Goal: Contribute content: Add original content to the website for others to see

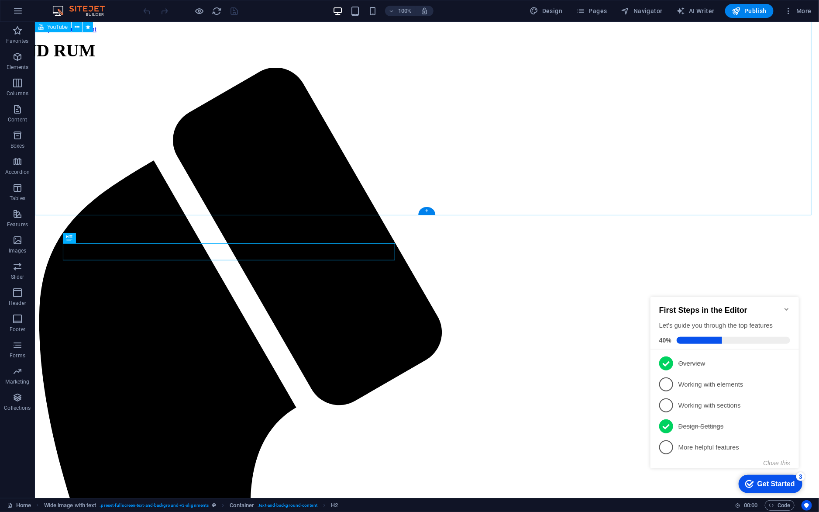
scroll to position [415, 0]
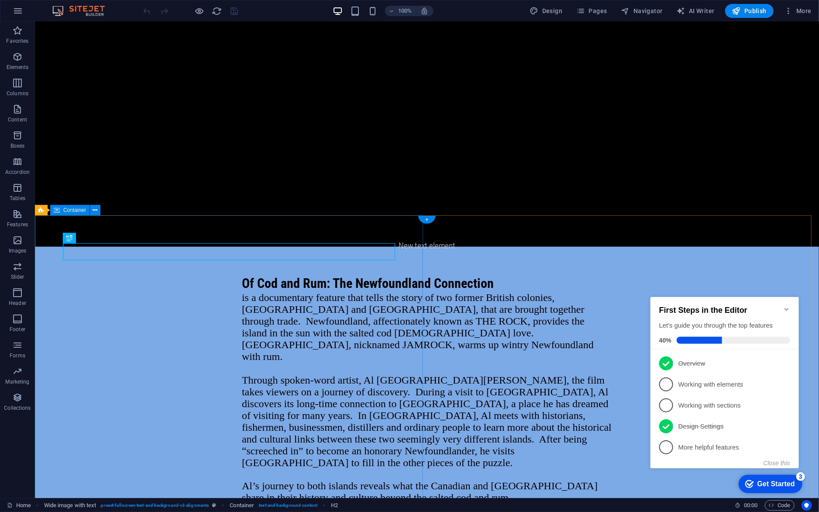
click at [348, 246] on div "Of Cod and Rum: The Newfoundland Connection is a documentary feature that tells…" at bounding box center [426, 388] width 784 height 285
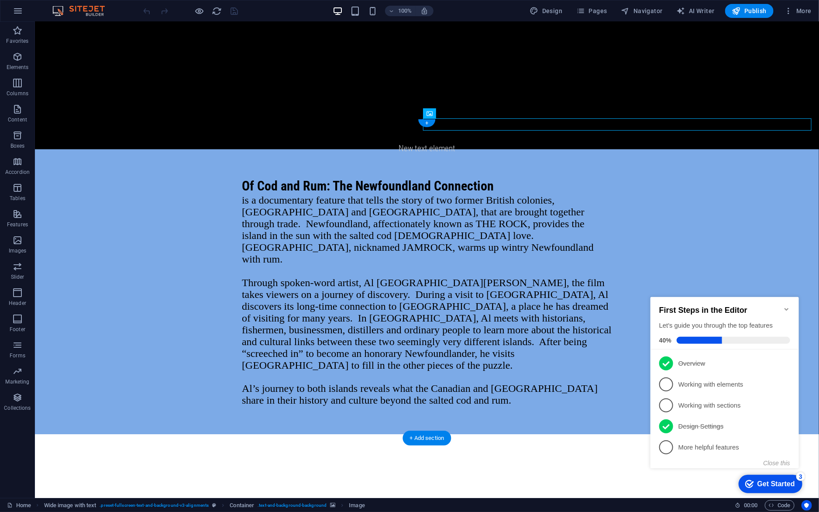
scroll to position [514, 0]
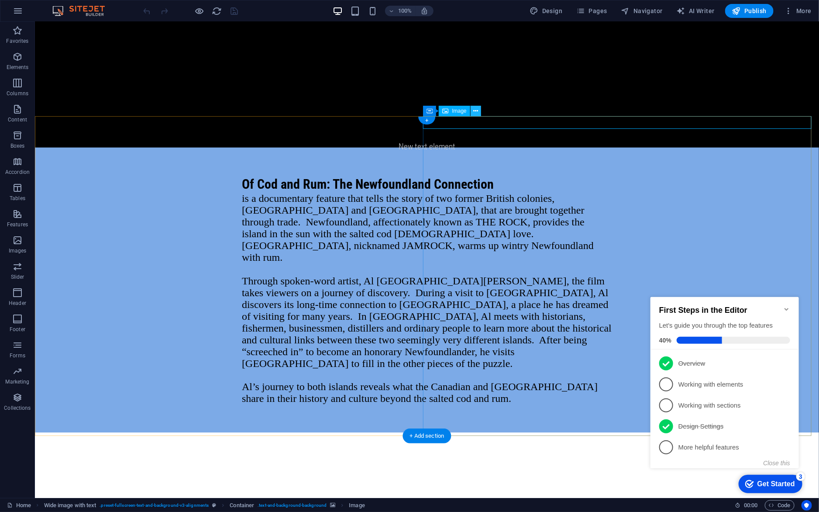
click at [478, 111] on icon at bounding box center [475, 111] width 5 height 9
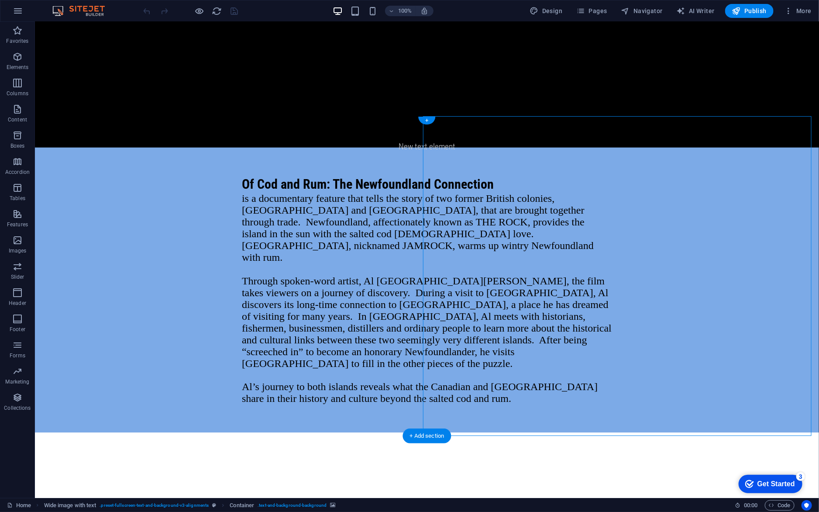
select select "px"
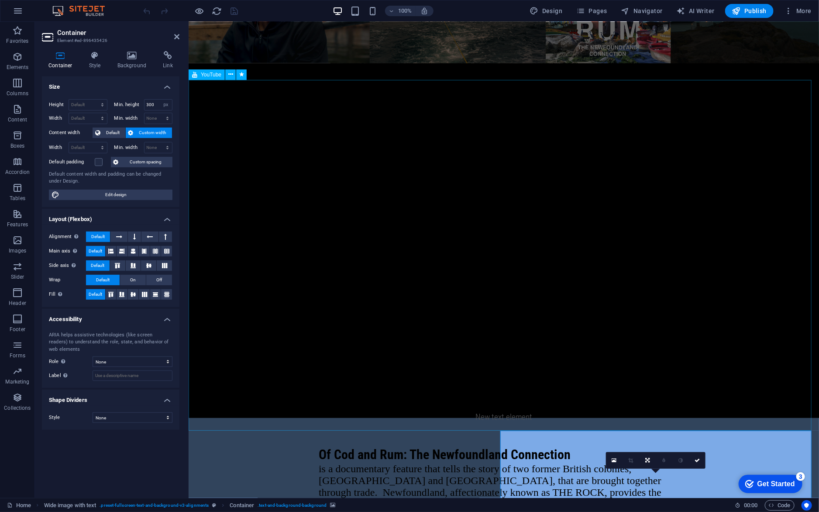
scroll to position [278, 0]
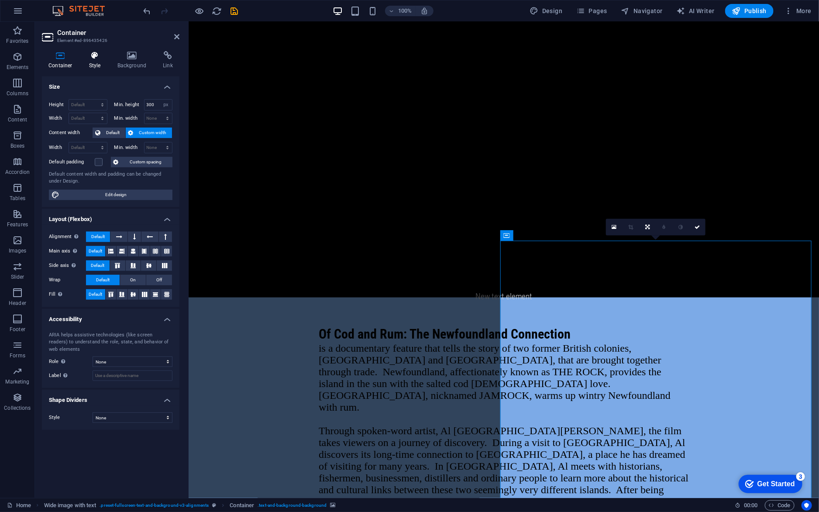
click at [88, 59] on icon at bounding box center [95, 55] width 25 height 9
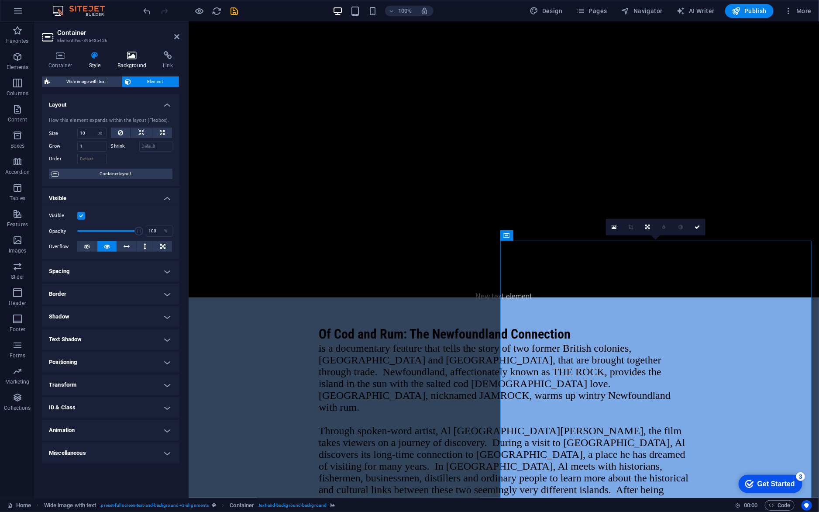
click at [131, 61] on h4 "Background" at bounding box center [134, 60] width 46 height 18
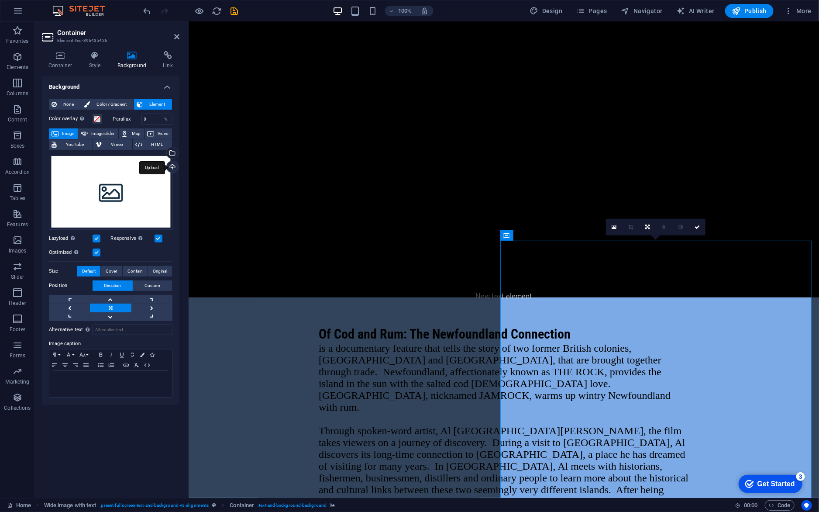
click at [171, 166] on div "Upload" at bounding box center [171, 167] width 13 height 13
click at [172, 150] on div "Select files from the file manager, stock photos, or upload file(s)" at bounding box center [171, 153] width 13 height 13
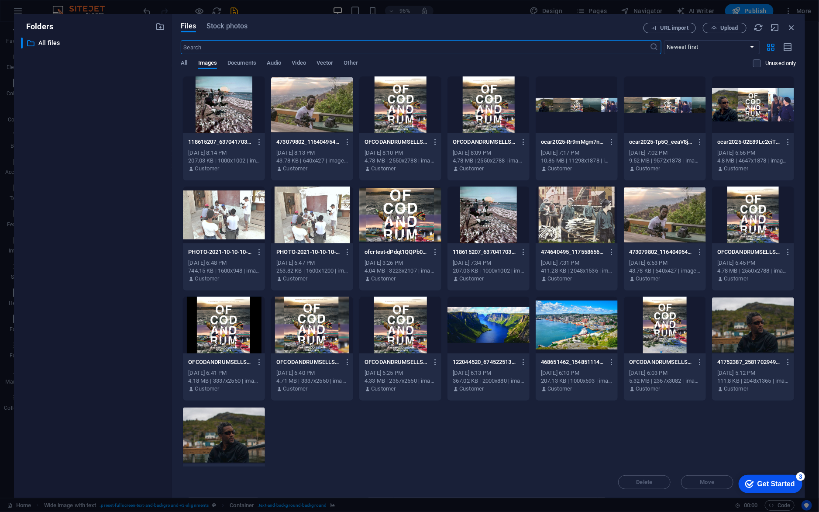
click at [222, 118] on div at bounding box center [224, 104] width 82 height 57
click at [222, 118] on div "1" at bounding box center [224, 104] width 82 height 57
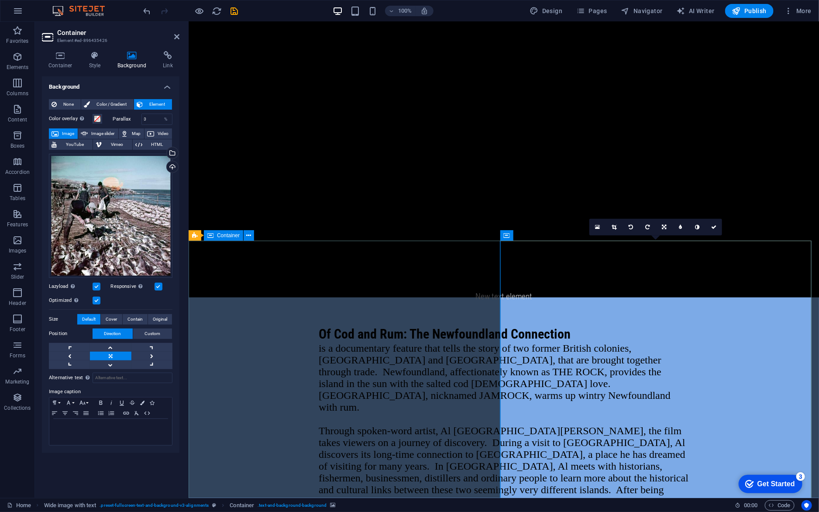
click at [381, 297] on div "Of Cod and Rum: The Newfoundland Connection is a documentary feature that tells…" at bounding box center [503, 439] width 630 height 285
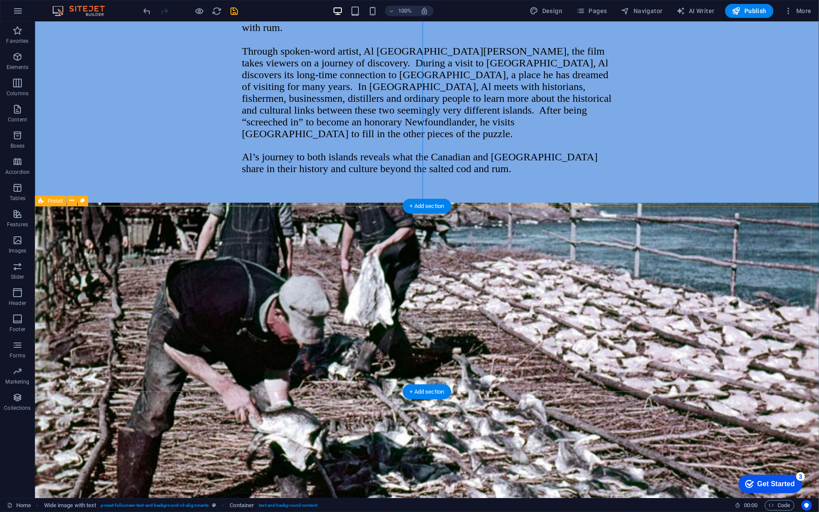
scroll to position [255, 0]
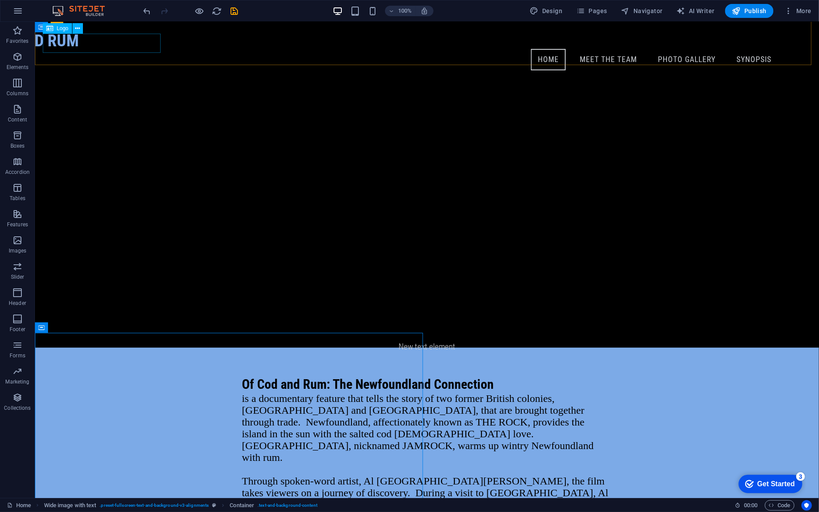
click at [85, 42] on div "OF COD AND RUM" at bounding box center [426, 41] width 931 height 20
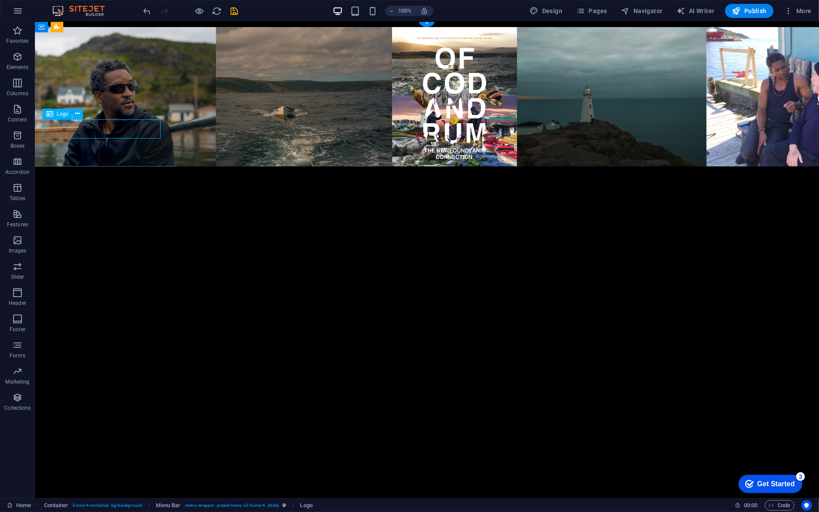
scroll to position [0, 0]
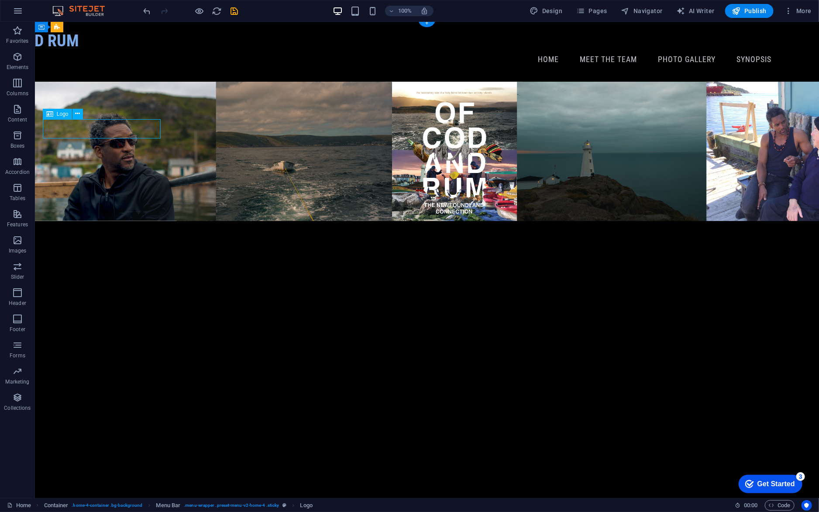
drag, startPoint x: 121, startPoint y: 47, endPoint x: 140, endPoint y: 47, distance: 18.3
click at [140, 47] on div "OF COD AND RUM" at bounding box center [426, 41] width 931 height 20
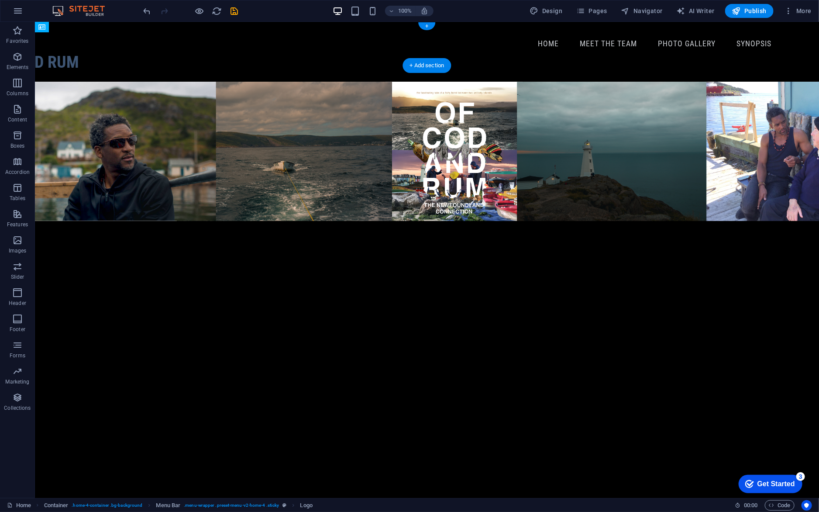
drag, startPoint x: 140, startPoint y: 46, endPoint x: 171, endPoint y: 45, distance: 31.0
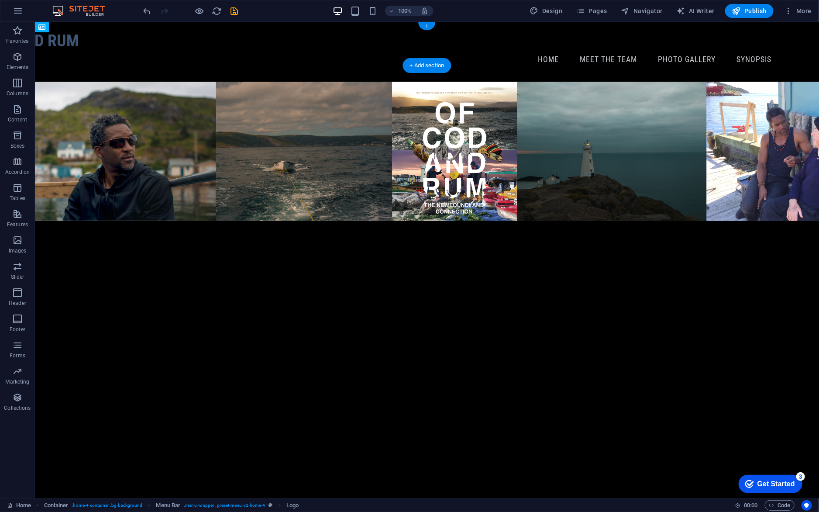
drag, startPoint x: 713, startPoint y: 48, endPoint x: 290, endPoint y: 43, distance: 423.1
click at [120, 47] on div "OF COD AND RUM" at bounding box center [426, 41] width 931 height 20
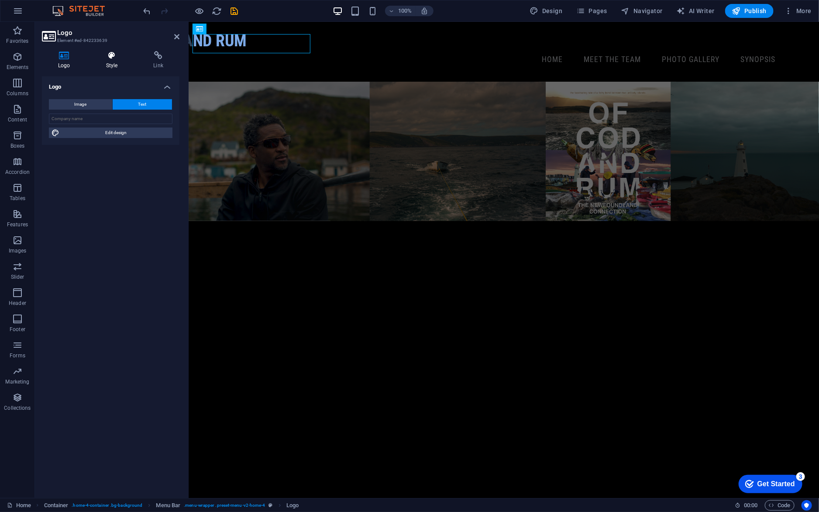
click at [114, 56] on icon at bounding box center [112, 55] width 44 height 9
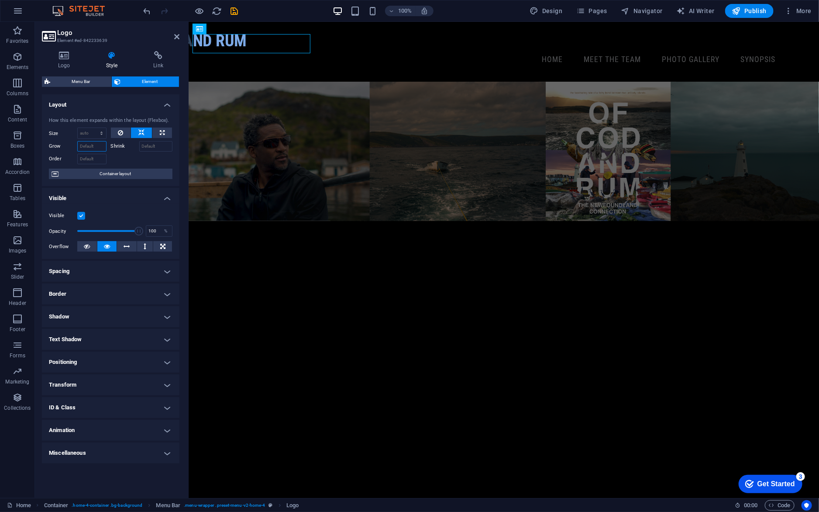
click at [101, 147] on input "Grow" at bounding box center [91, 146] width 29 height 10
click at [129, 134] on button at bounding box center [121, 132] width 20 height 10
click at [234, 10] on icon "save" at bounding box center [235, 11] width 10 height 10
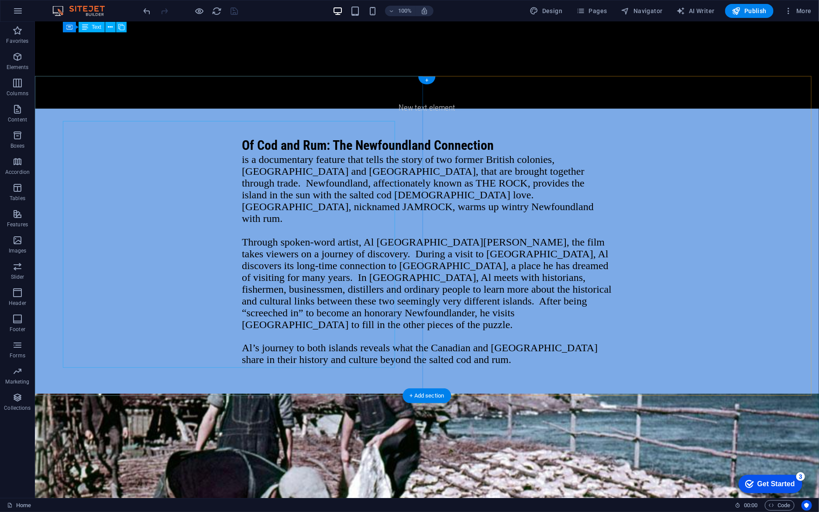
scroll to position [841, 0]
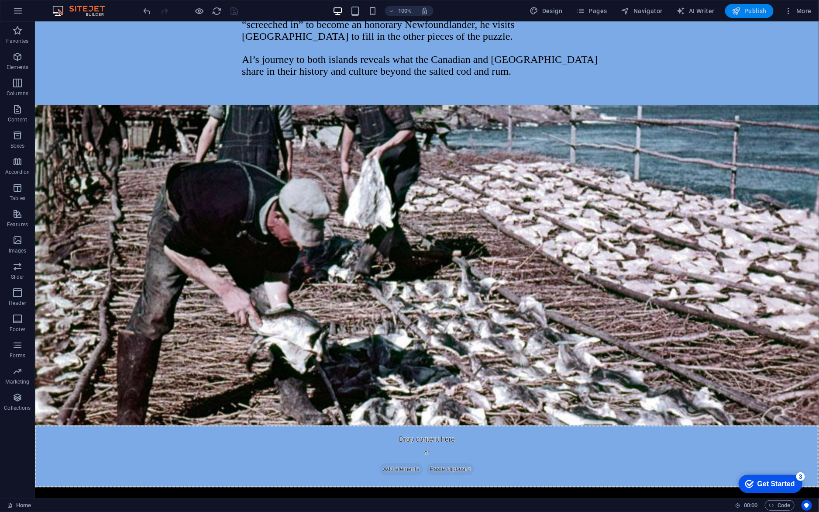
click at [743, 12] on span "Publish" at bounding box center [749, 11] width 34 height 9
